Goal: Find specific page/section: Find specific page/section

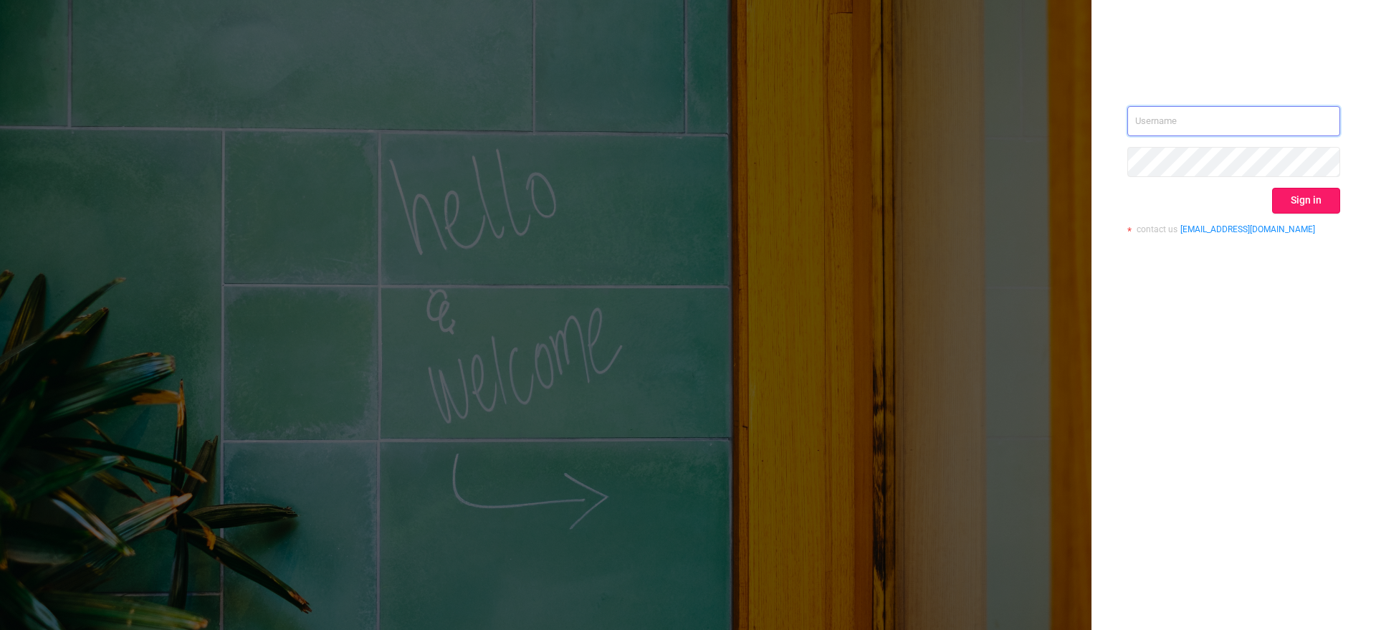
type input "[EMAIL_ADDRESS][DOMAIN_NAME]"
click at [1308, 202] on button "Sign in" at bounding box center [1306, 201] width 68 height 26
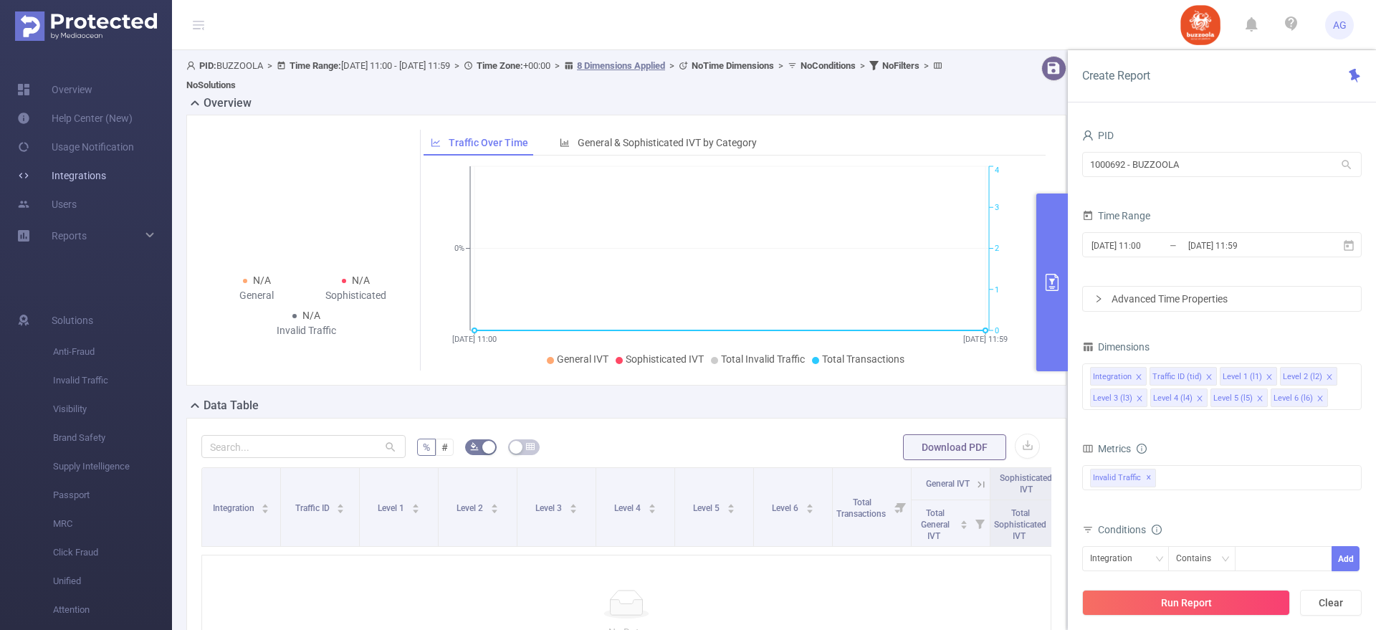
click at [84, 173] on link "Integrations" at bounding box center [61, 175] width 89 height 29
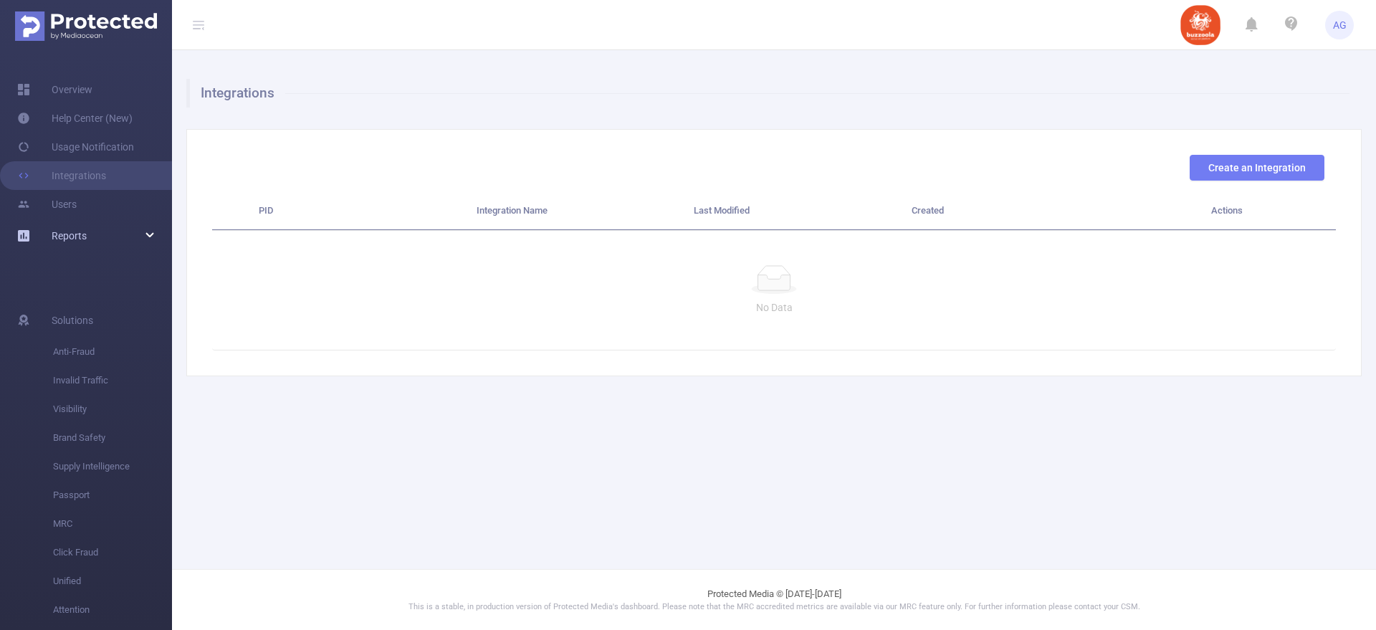
click at [93, 229] on div "Reports" at bounding box center [86, 235] width 172 height 29
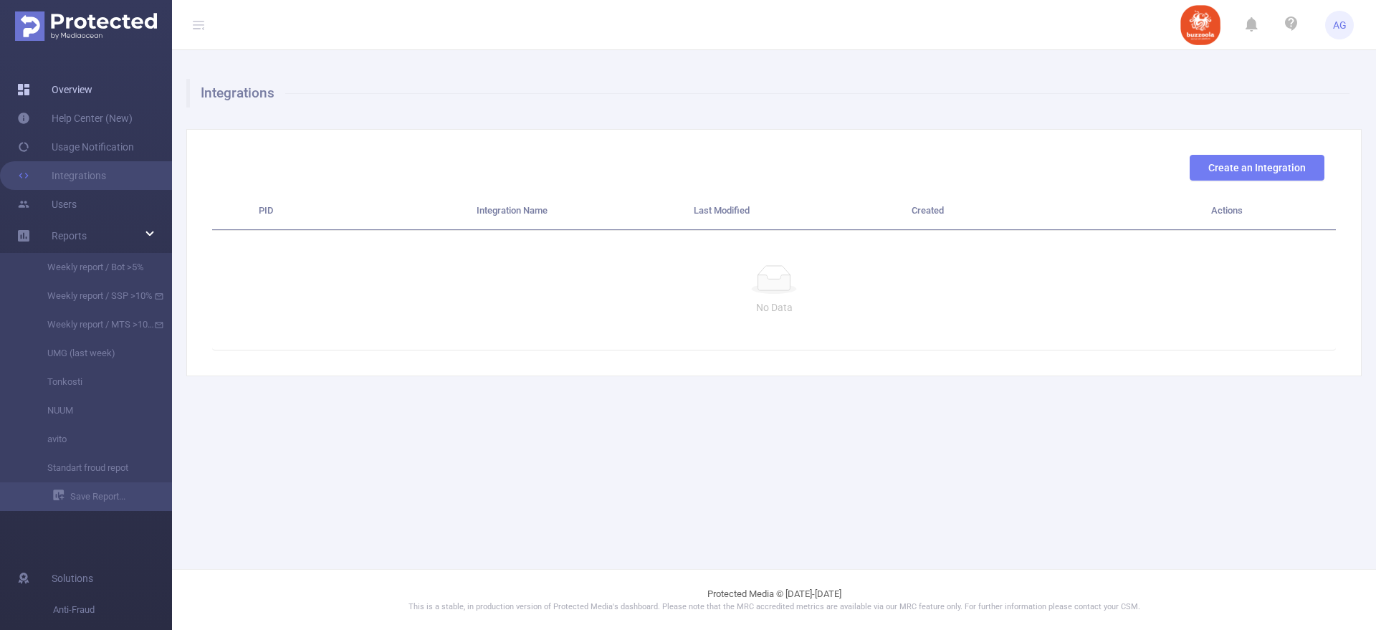
click at [65, 95] on link "Overview" at bounding box center [54, 89] width 75 height 29
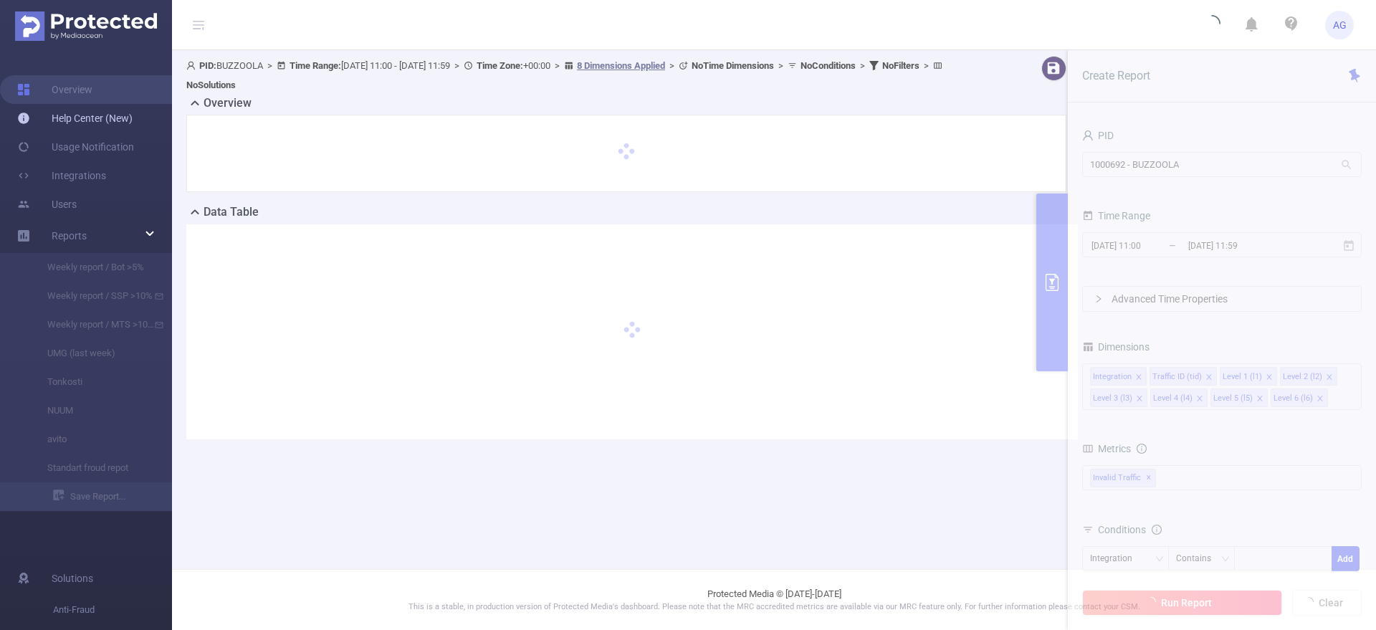
click at [67, 117] on link "Help Center (New)" at bounding box center [74, 118] width 115 height 29
